Goal: Entertainment & Leisure: Browse casually

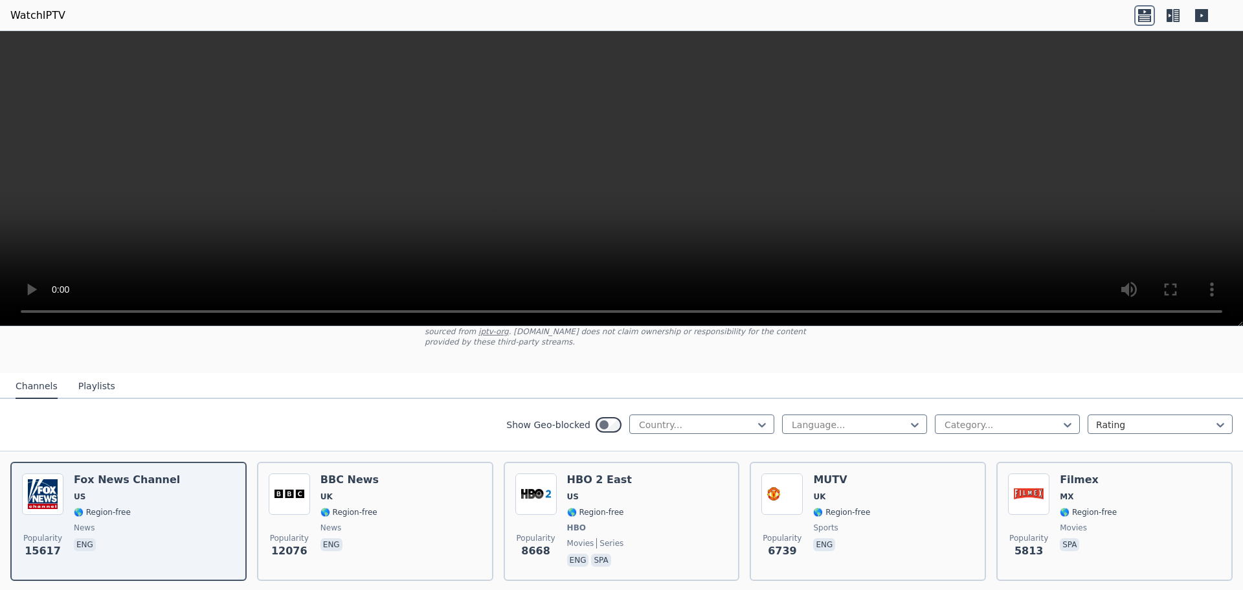
scroll to position [96, 0]
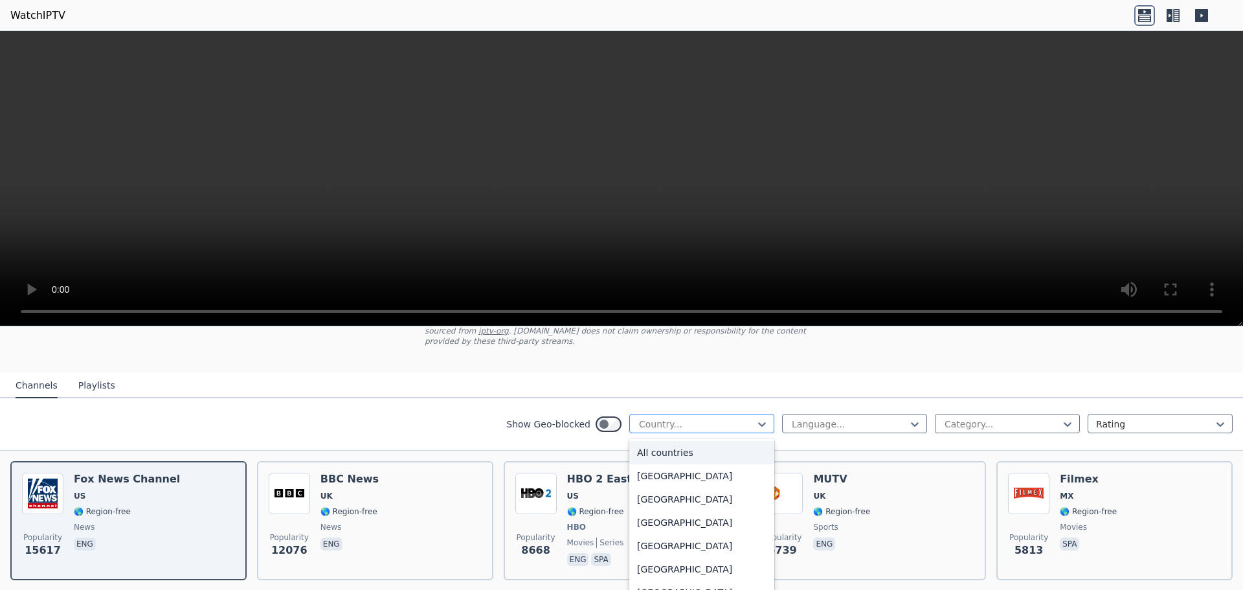
click at [655, 418] on div at bounding box center [697, 424] width 118 height 13
click at [667, 519] on div "[GEOGRAPHIC_DATA]" at bounding box center [701, 530] width 145 height 23
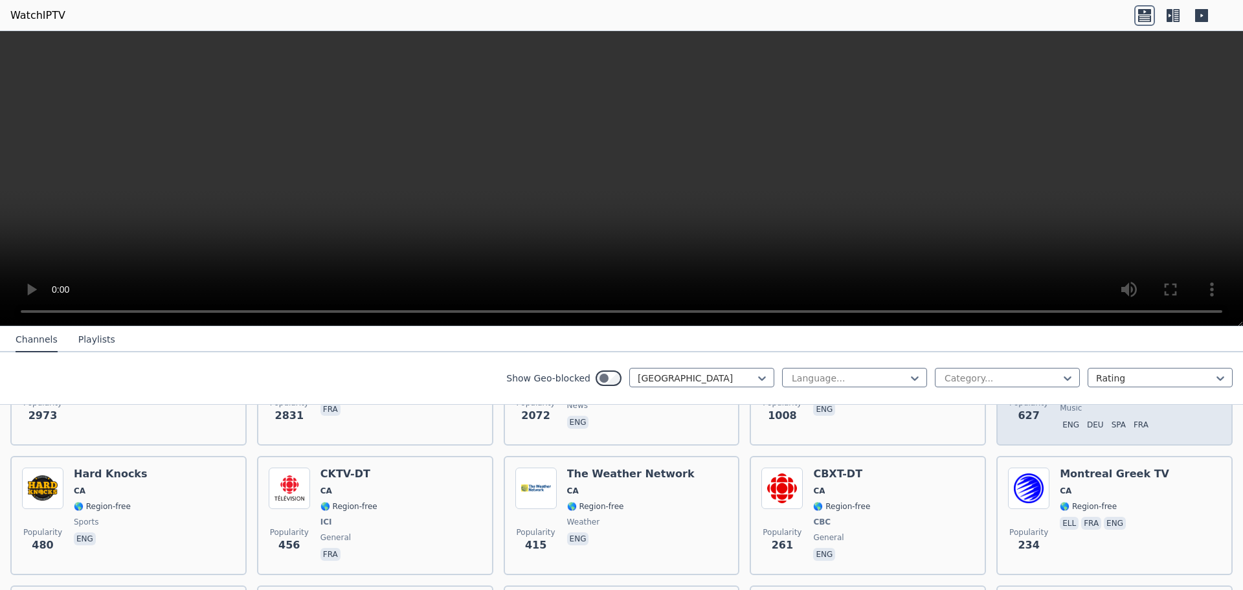
scroll to position [217, 0]
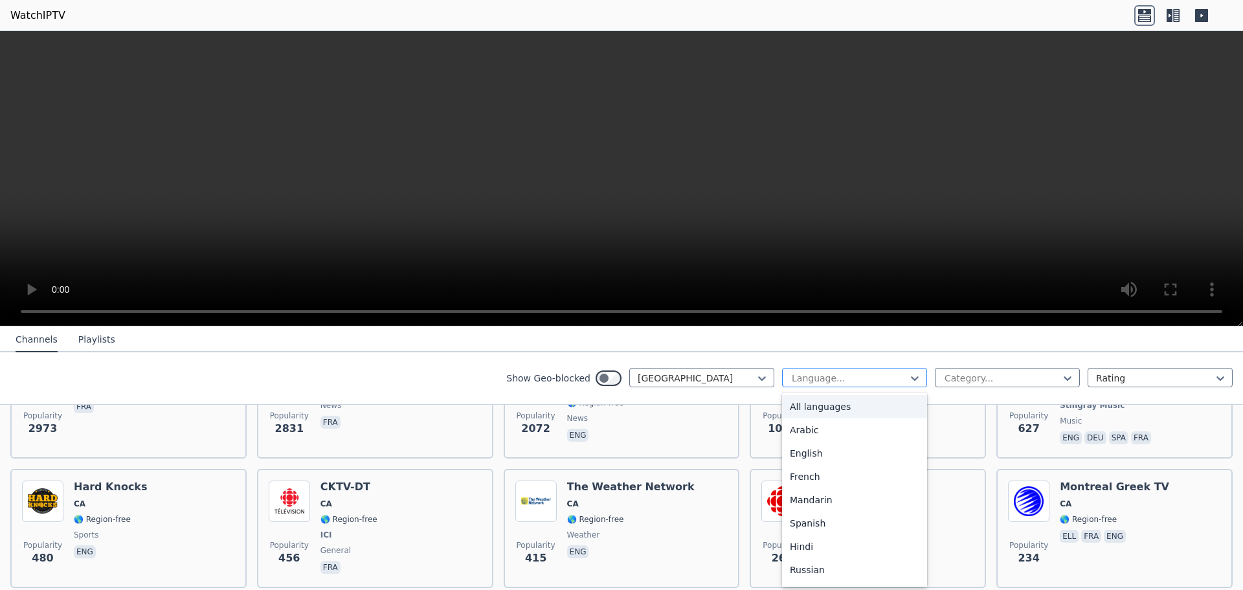
click at [891, 378] on div at bounding box center [849, 378] width 118 height 13
click at [875, 454] on div "English" at bounding box center [854, 452] width 145 height 23
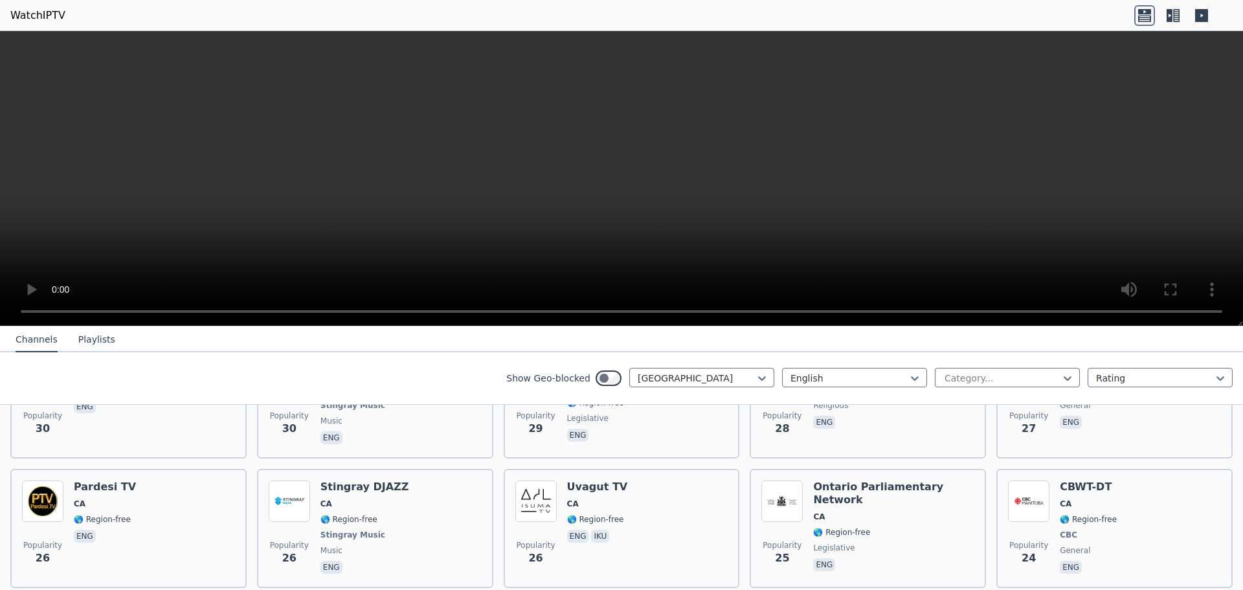
scroll to position [1776, 0]
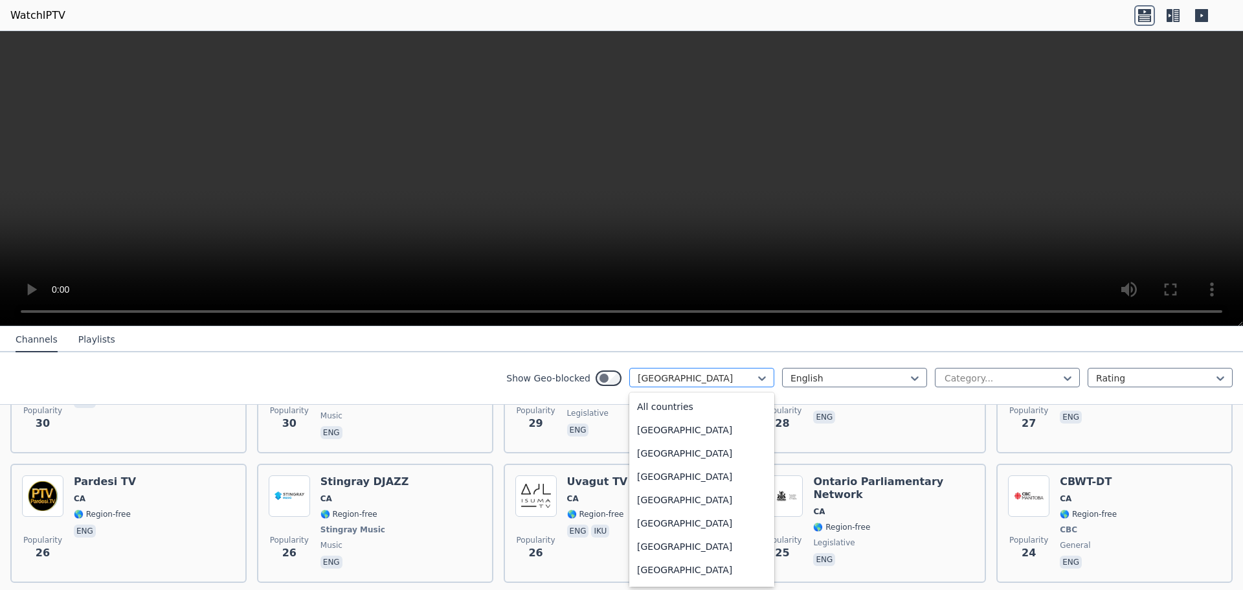
click at [705, 375] on div at bounding box center [697, 378] width 118 height 13
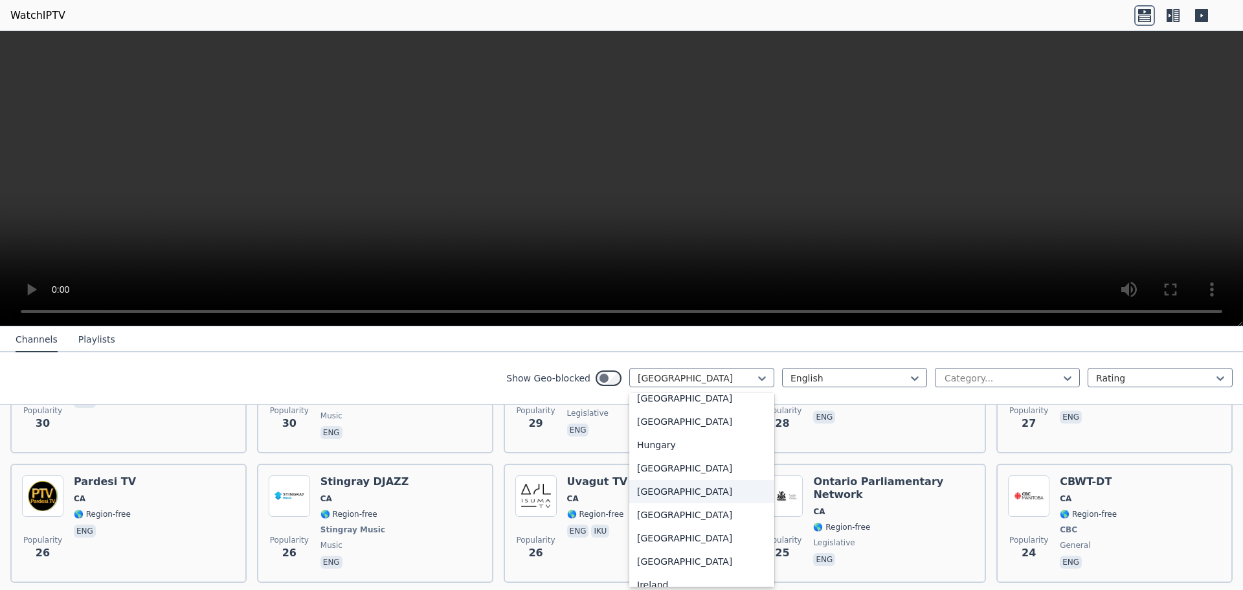
click at [665, 497] on div "[GEOGRAPHIC_DATA]" at bounding box center [701, 491] width 145 height 23
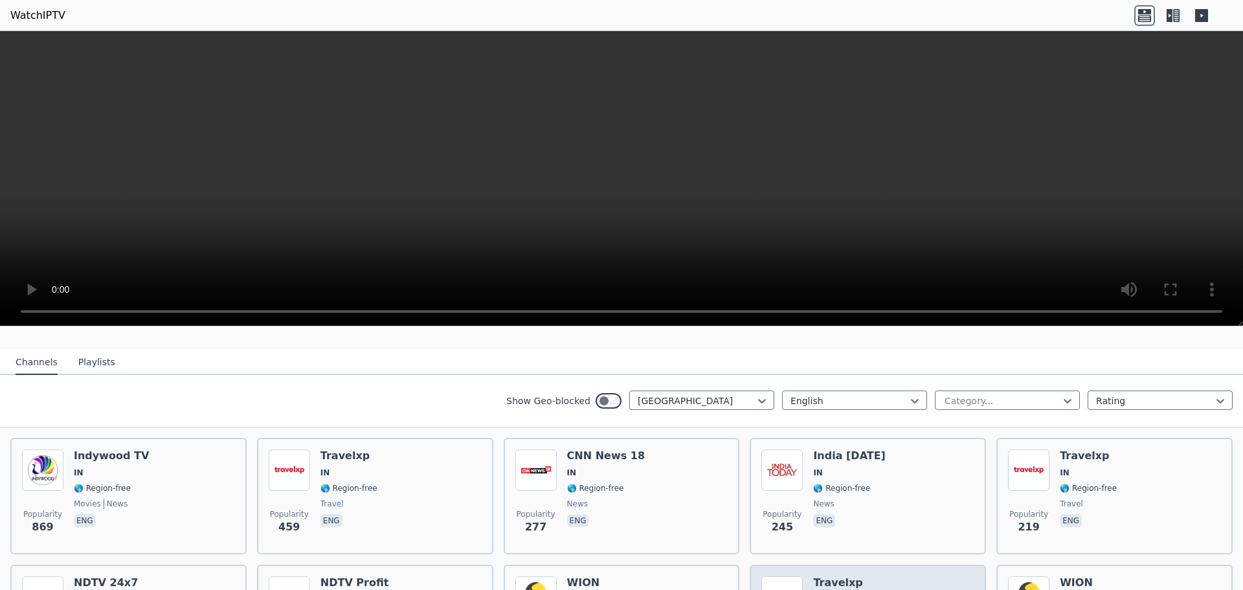
scroll to position [115, 0]
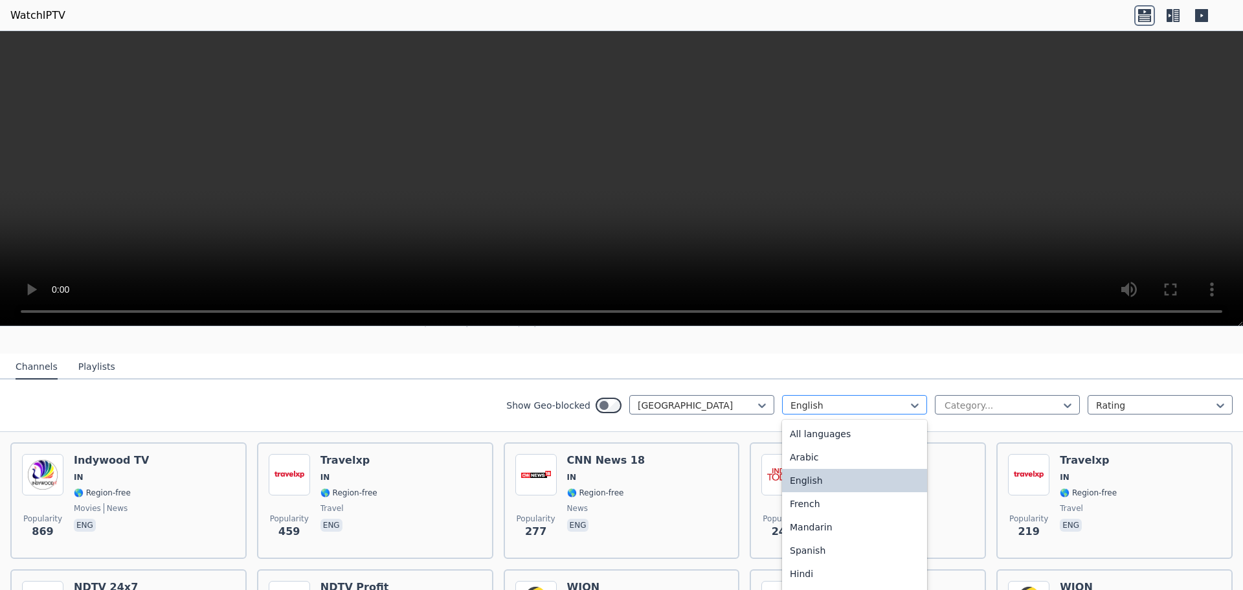
click at [860, 399] on div at bounding box center [849, 405] width 118 height 13
click at [848, 422] on div "All languages" at bounding box center [854, 433] width 145 height 23
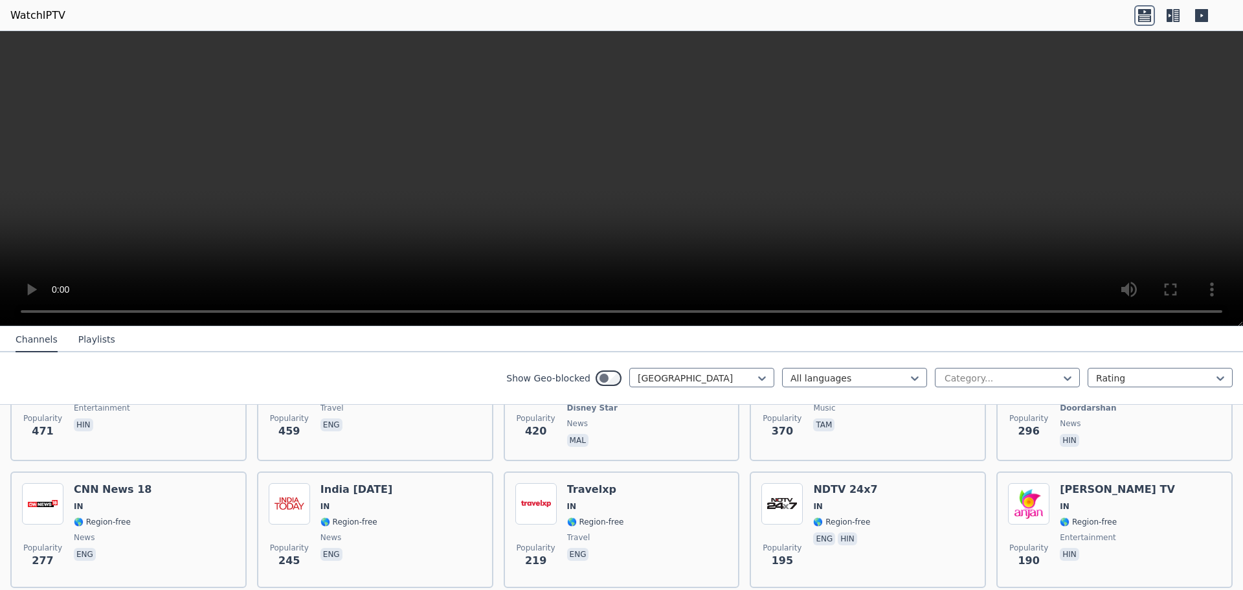
scroll to position [378, 0]
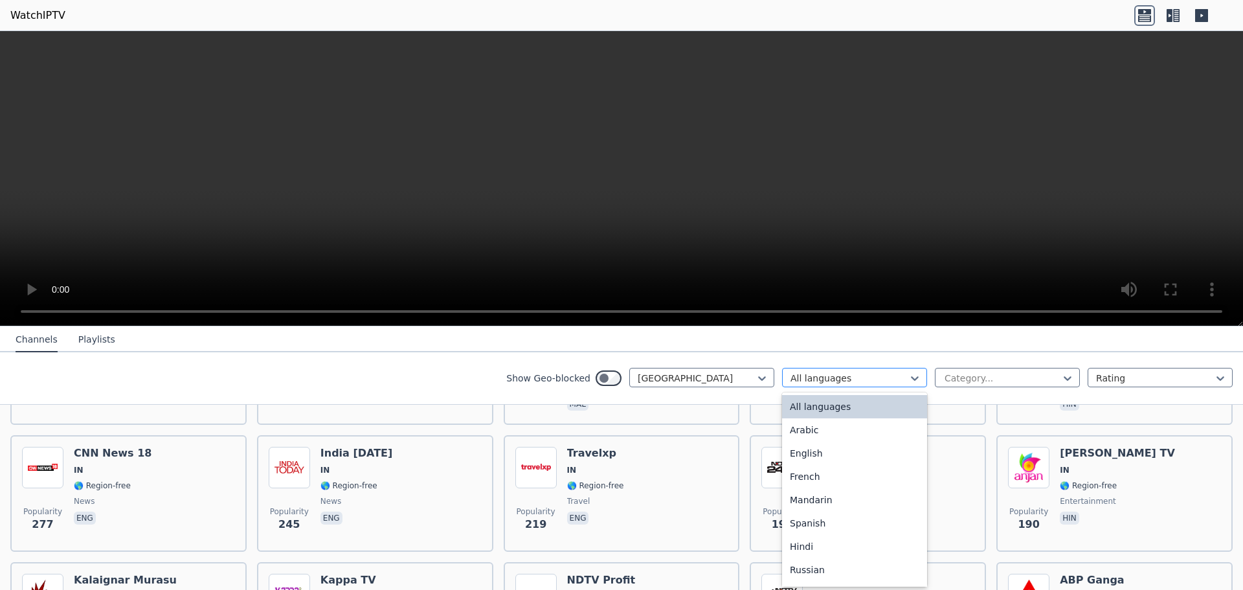
click at [869, 373] on div at bounding box center [849, 378] width 118 height 13
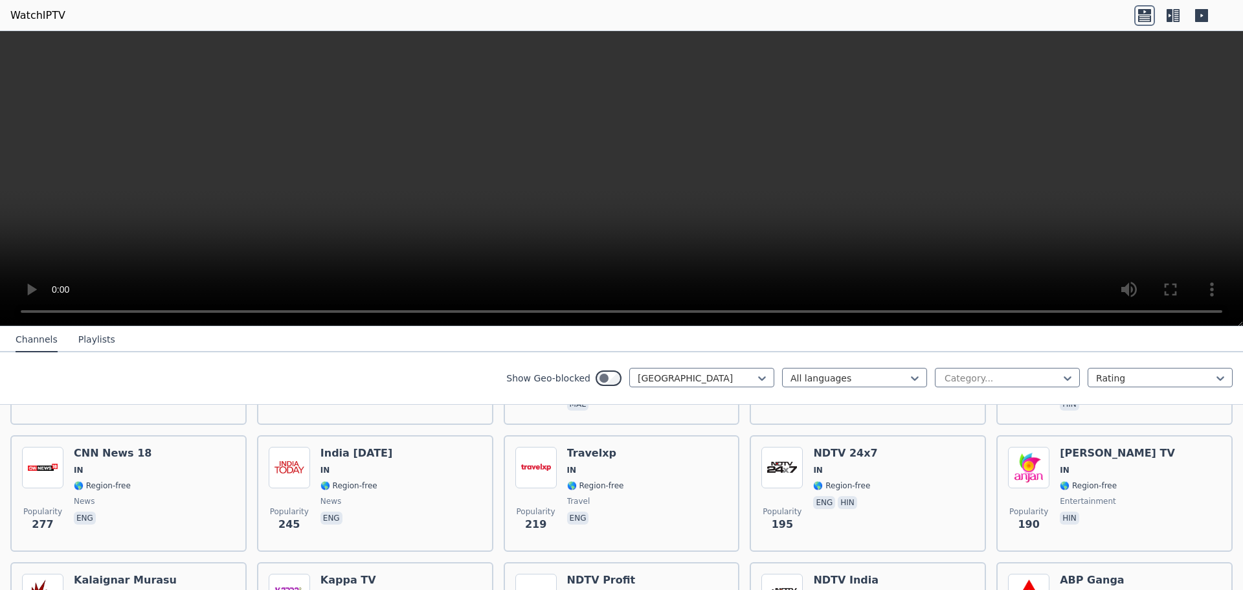
click at [570, 353] on div "Show Geo-blocked India All languages Category... Rating" at bounding box center [621, 378] width 1243 height 52
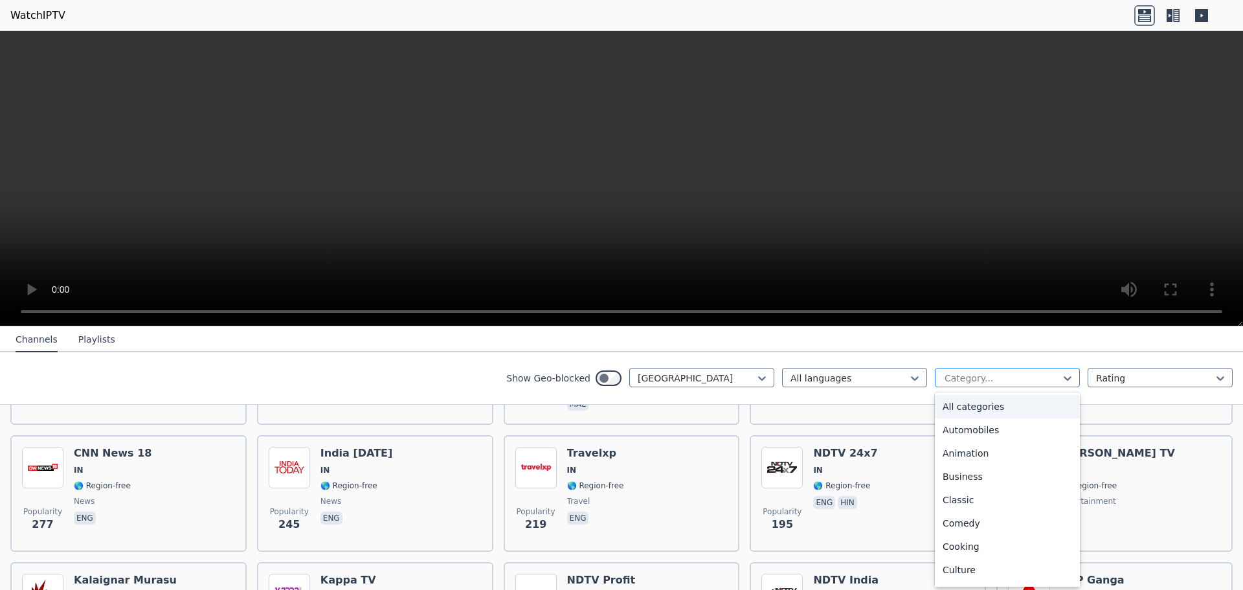
click at [963, 374] on div at bounding box center [1002, 378] width 118 height 13
click at [980, 526] on div "Sports" at bounding box center [1007, 525] width 145 height 23
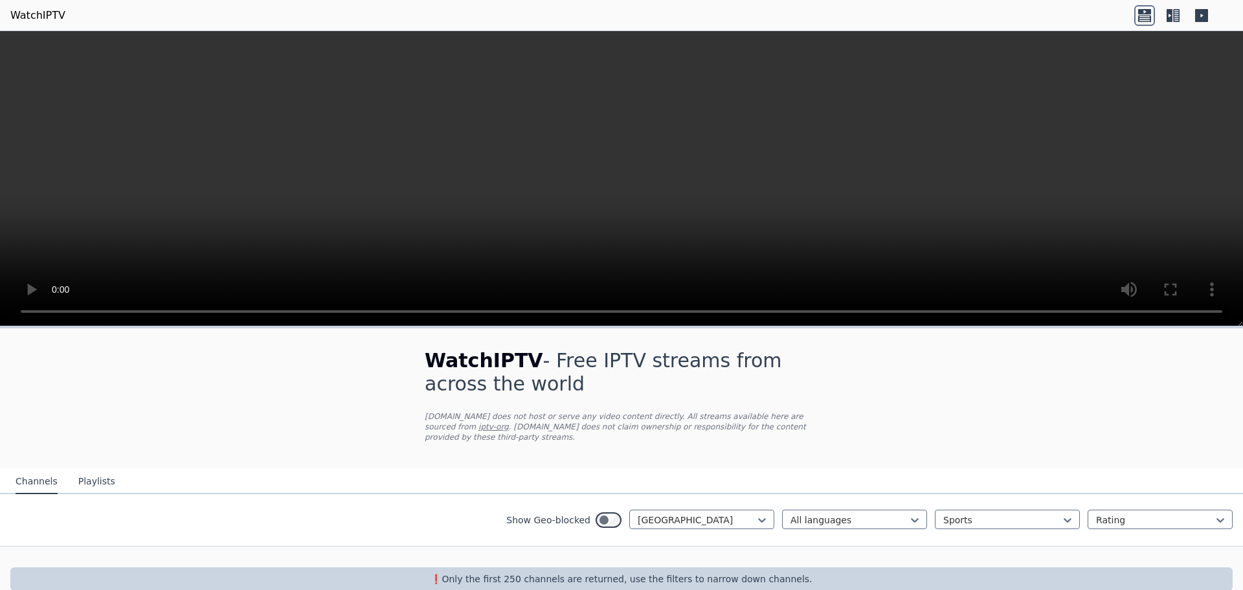
scroll to position [10, 0]
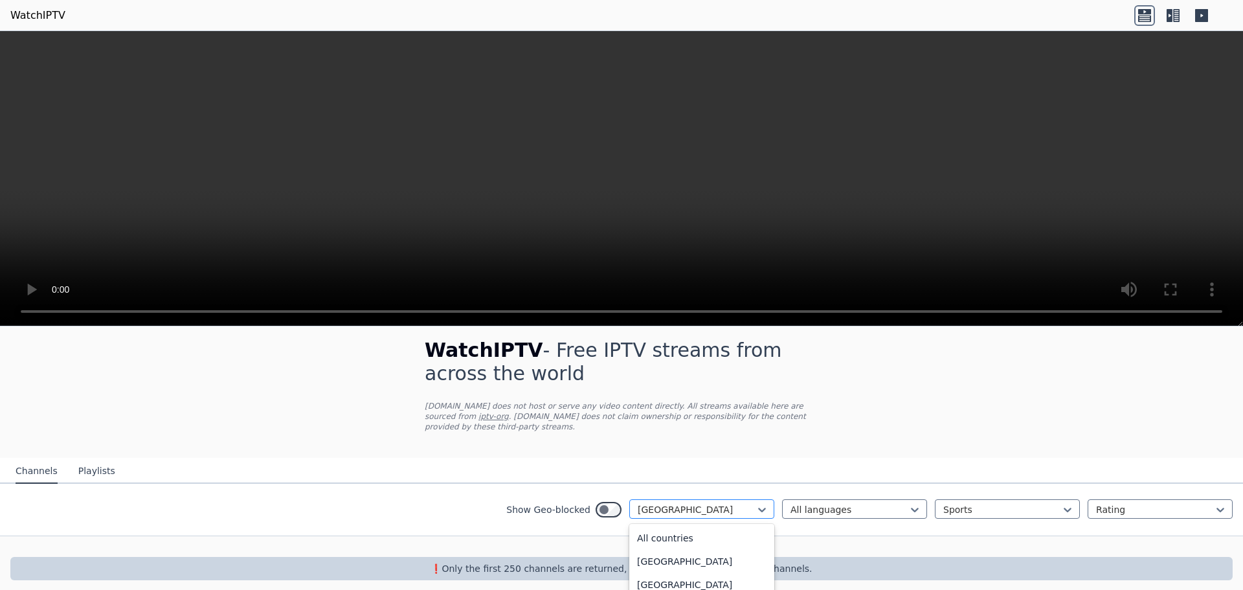
click at [629, 500] on div "[GEOGRAPHIC_DATA]" at bounding box center [701, 508] width 145 height 19
click at [615, 469] on nav "Channels Playlists" at bounding box center [621, 471] width 1243 height 26
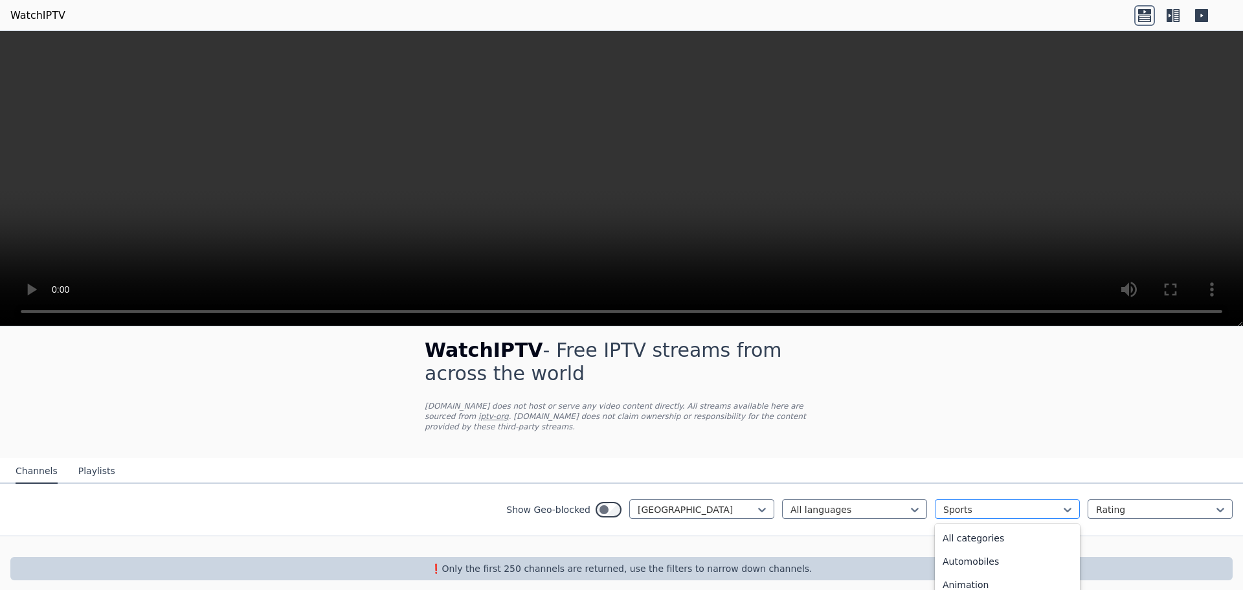
click at [984, 503] on div at bounding box center [1002, 509] width 118 height 13
click at [978, 527] on div "All categories" at bounding box center [1007, 537] width 145 height 23
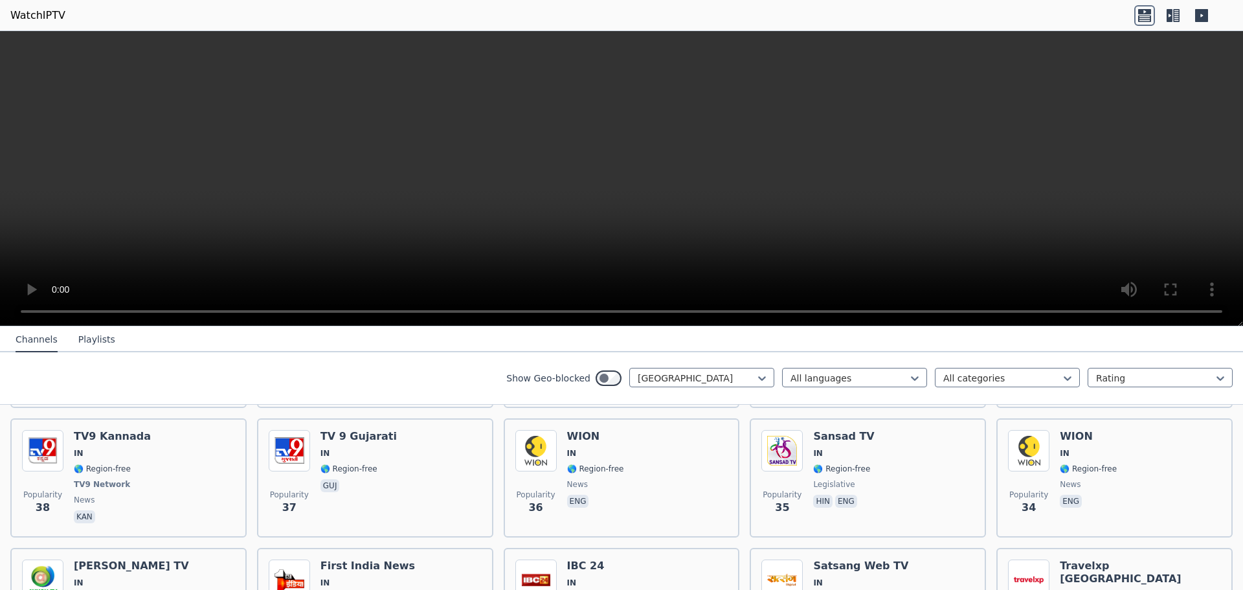
scroll to position [2060, 0]
click at [1141, 372] on div at bounding box center [1155, 378] width 118 height 13
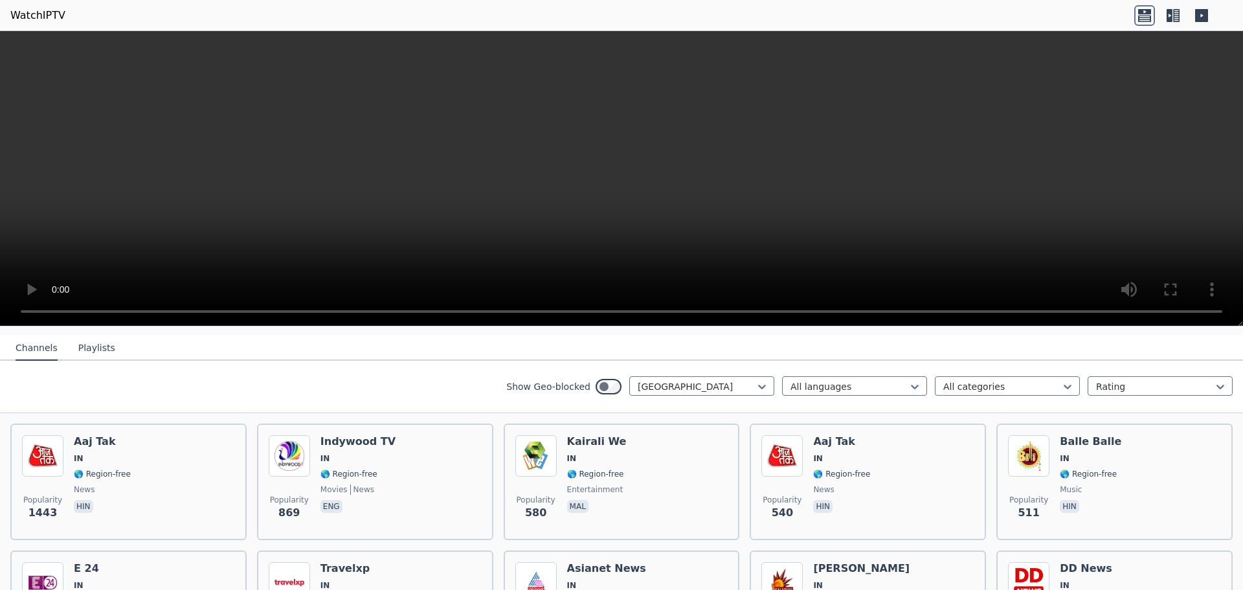
scroll to position [0, 0]
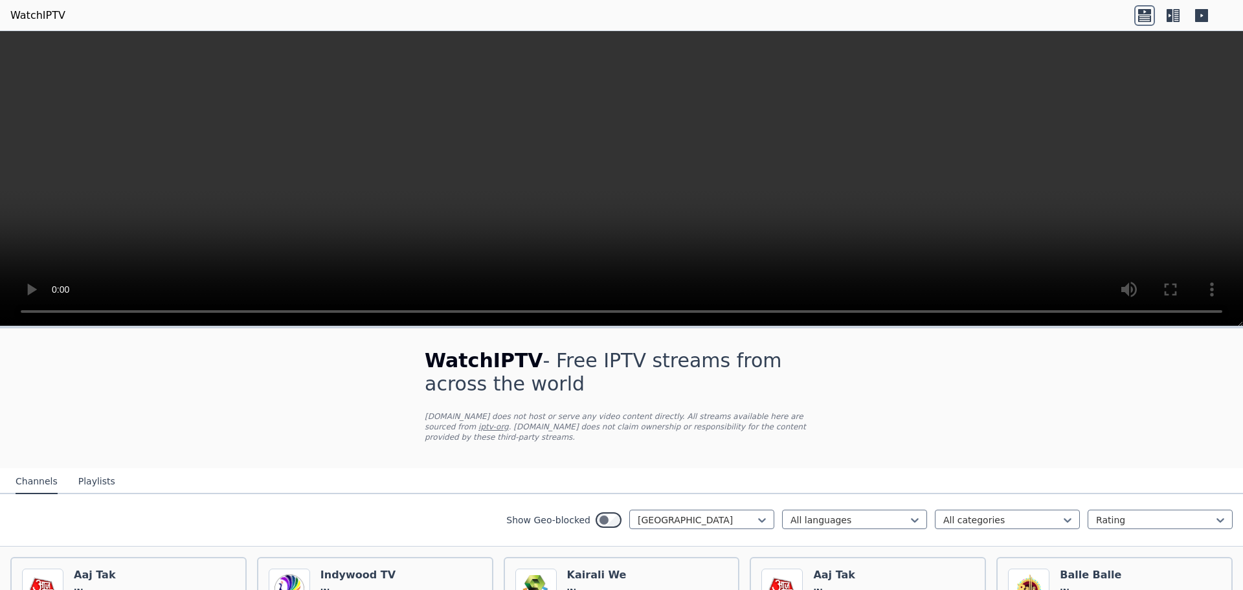
click at [92, 469] on button "Playlists" at bounding box center [96, 481] width 37 height 25
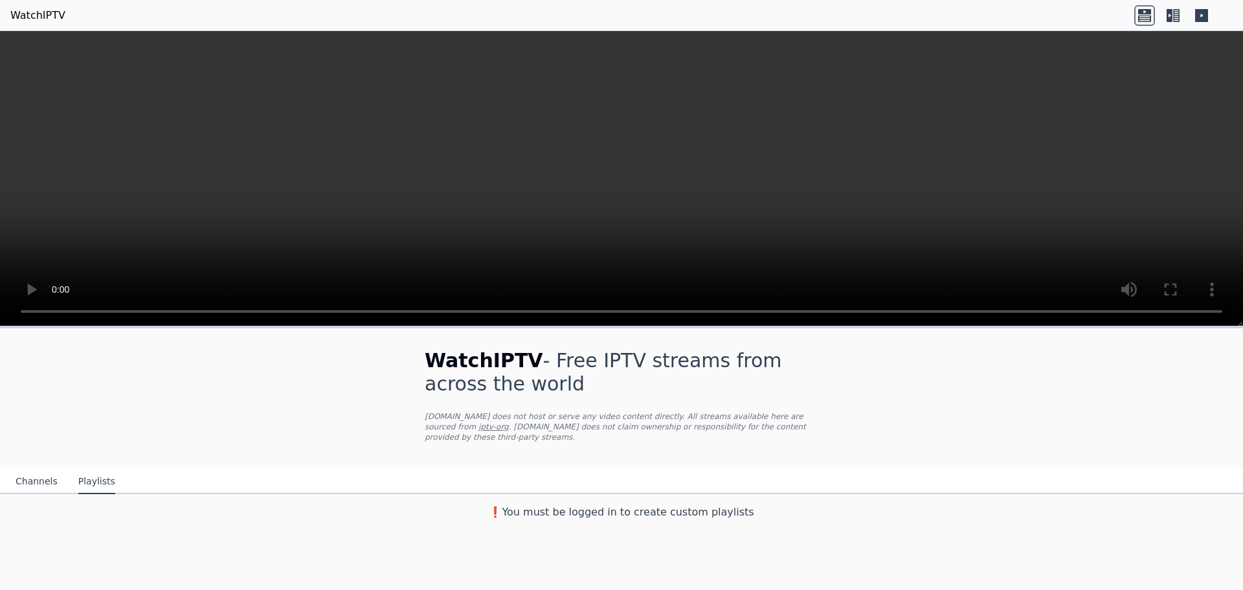
click at [25, 473] on button "Channels" at bounding box center [37, 481] width 42 height 25
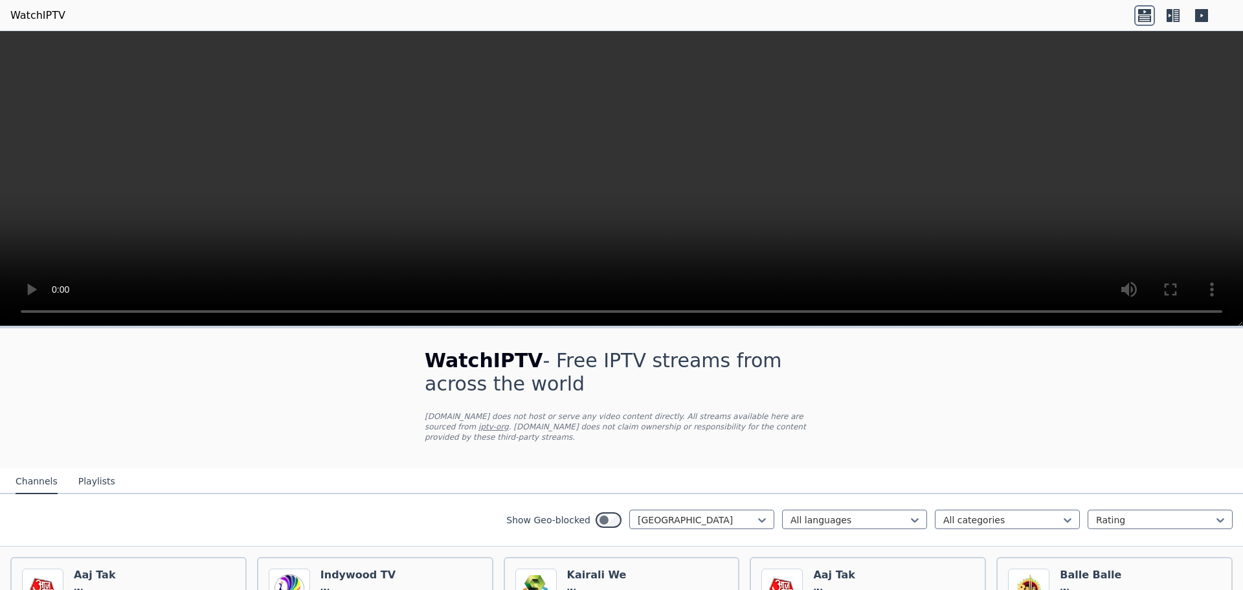
click at [30, 15] on link "WatchIPTV" at bounding box center [37, 16] width 55 height 16
